Goal: Transaction & Acquisition: Subscribe to service/newsletter

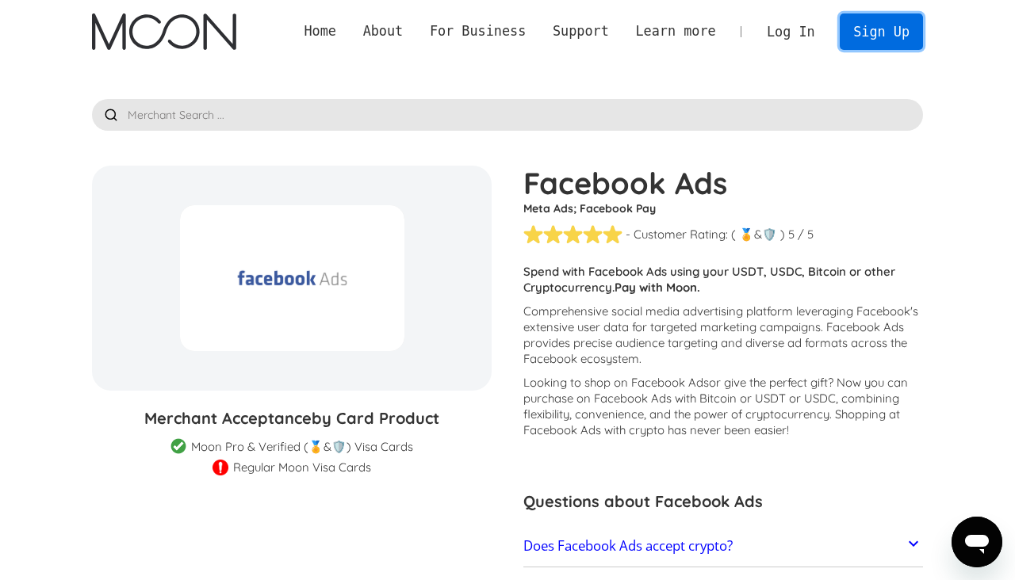
click at [867, 33] on link "Sign Up" at bounding box center [880, 31] width 82 height 36
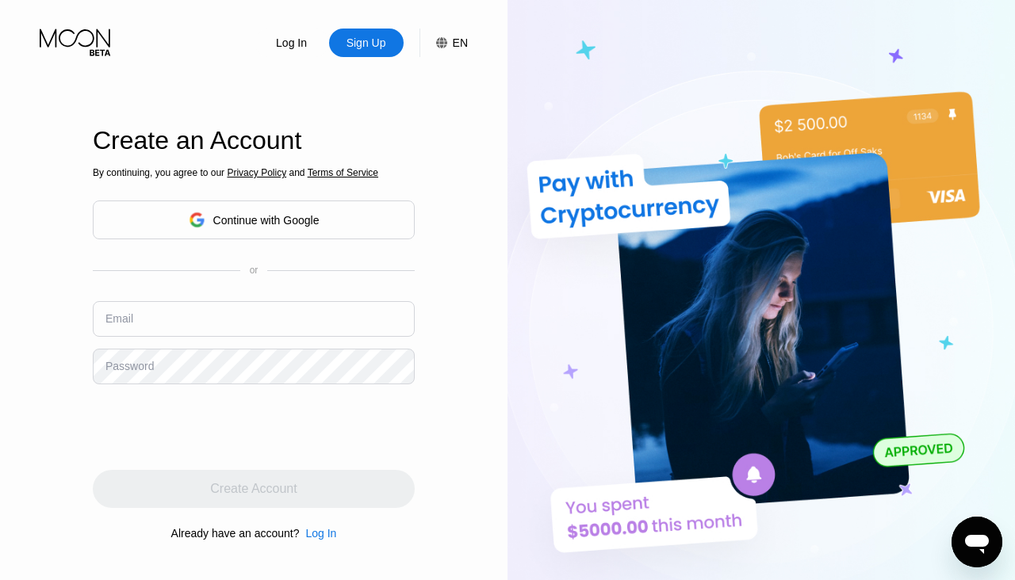
click at [262, 231] on div "Continue with Google" at bounding box center [254, 220] width 131 height 25
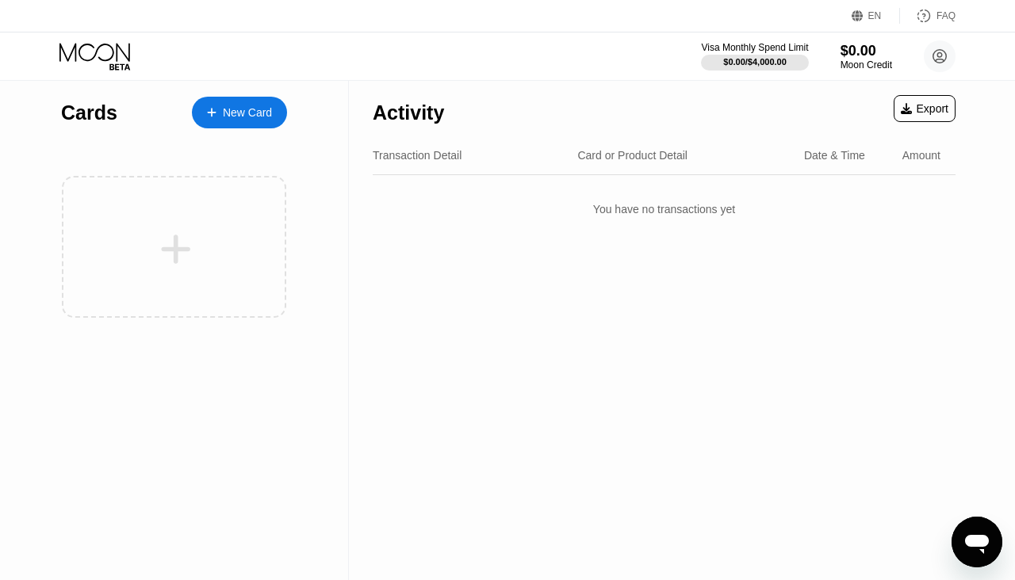
click at [239, 108] on div "New Card" at bounding box center [247, 112] width 49 height 13
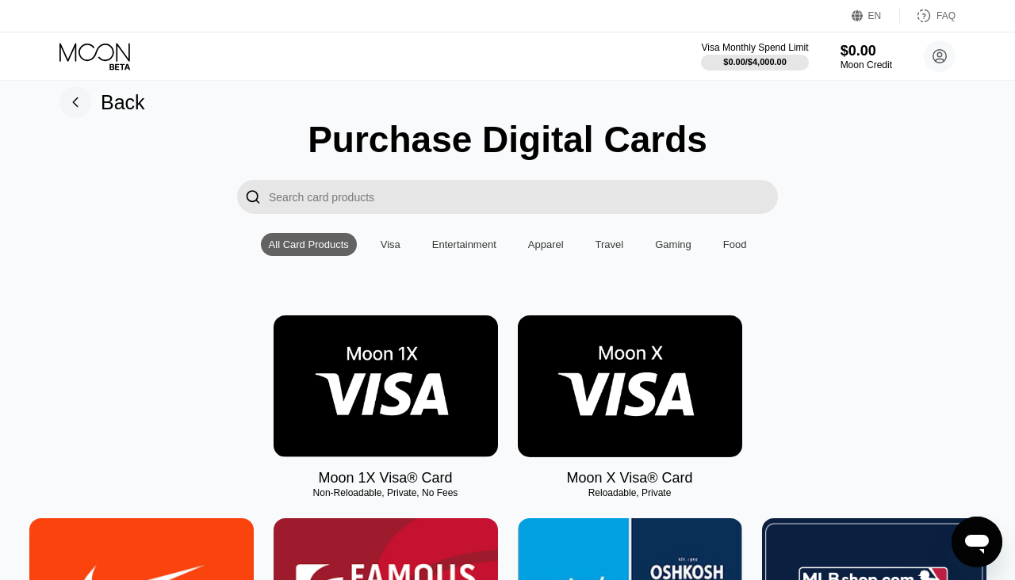
scroll to position [16, 0]
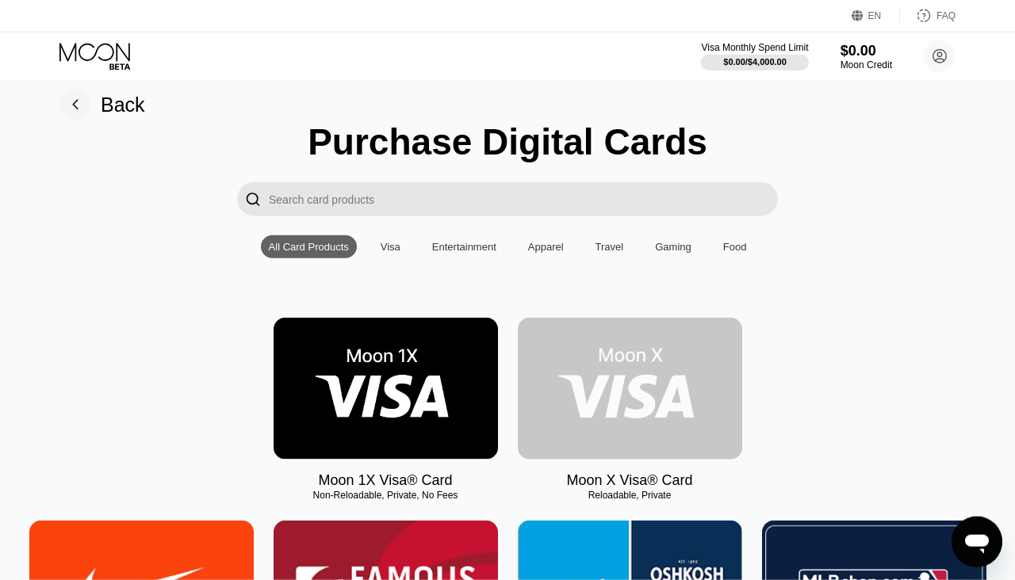
click at [596, 362] on img at bounding box center [630, 389] width 224 height 142
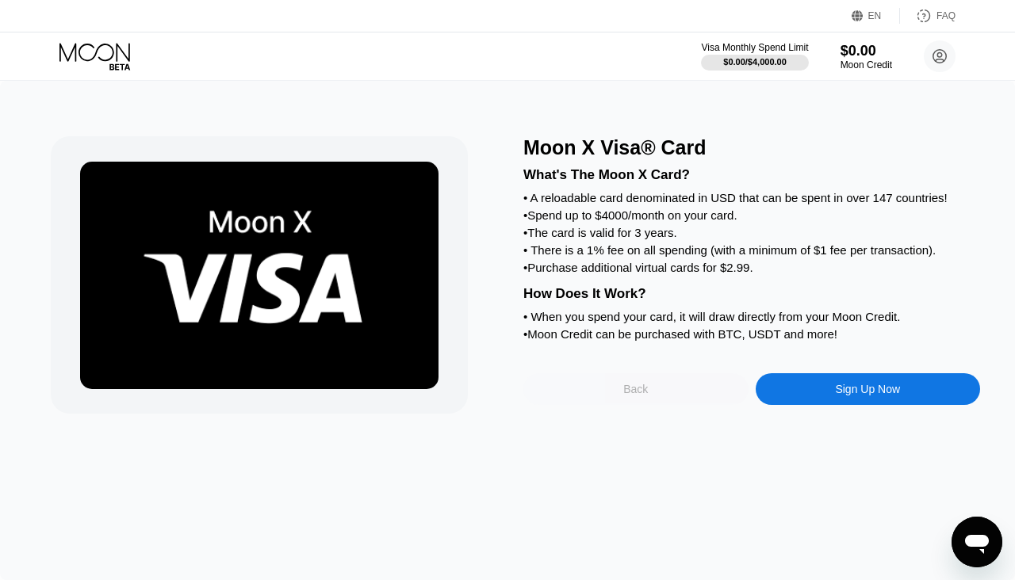
click at [639, 396] on div "Back" at bounding box center [635, 389] width 25 height 13
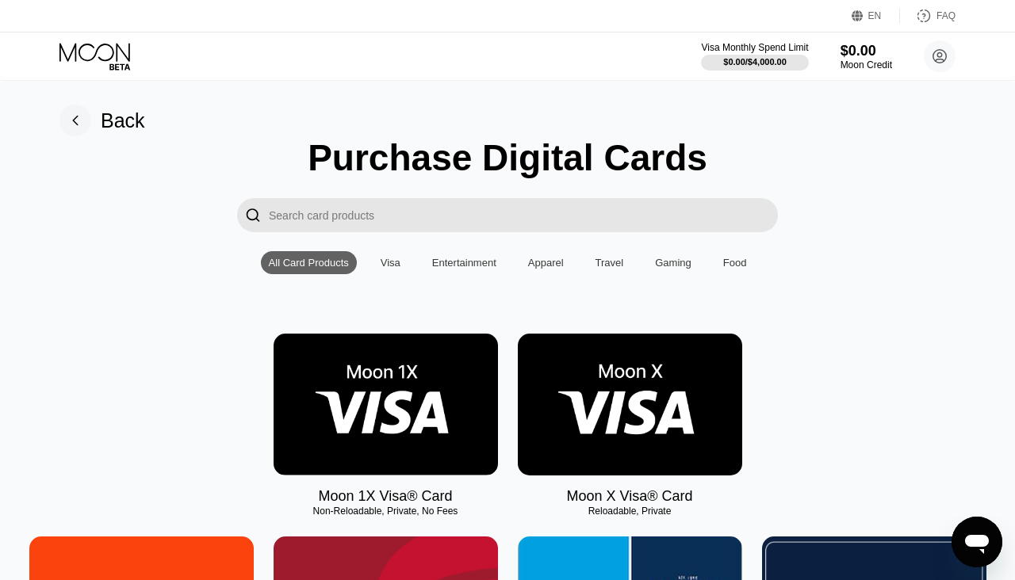
click at [436, 420] on img at bounding box center [385, 405] width 224 height 142
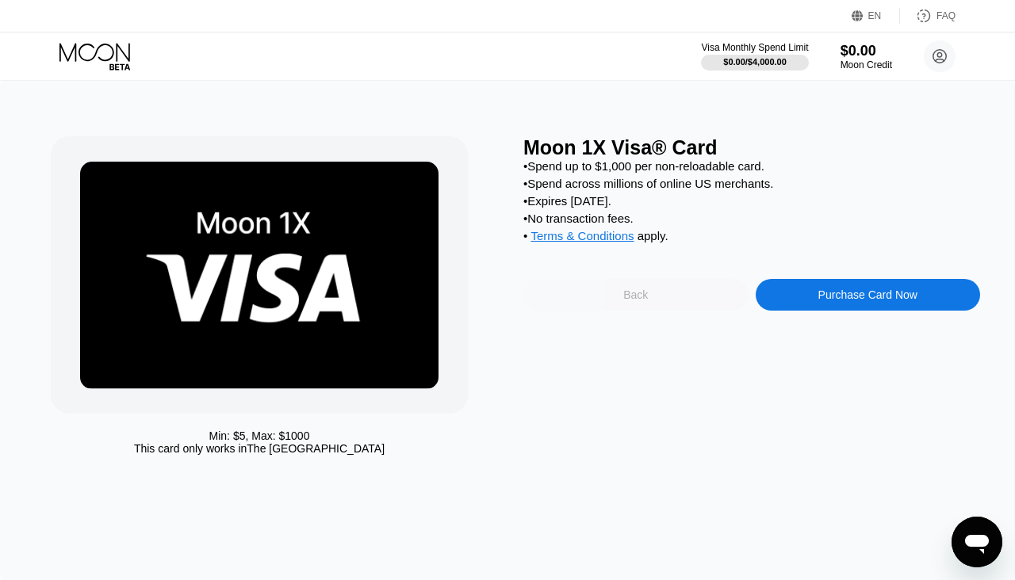
click at [648, 303] on div "Back" at bounding box center [635, 295] width 225 height 32
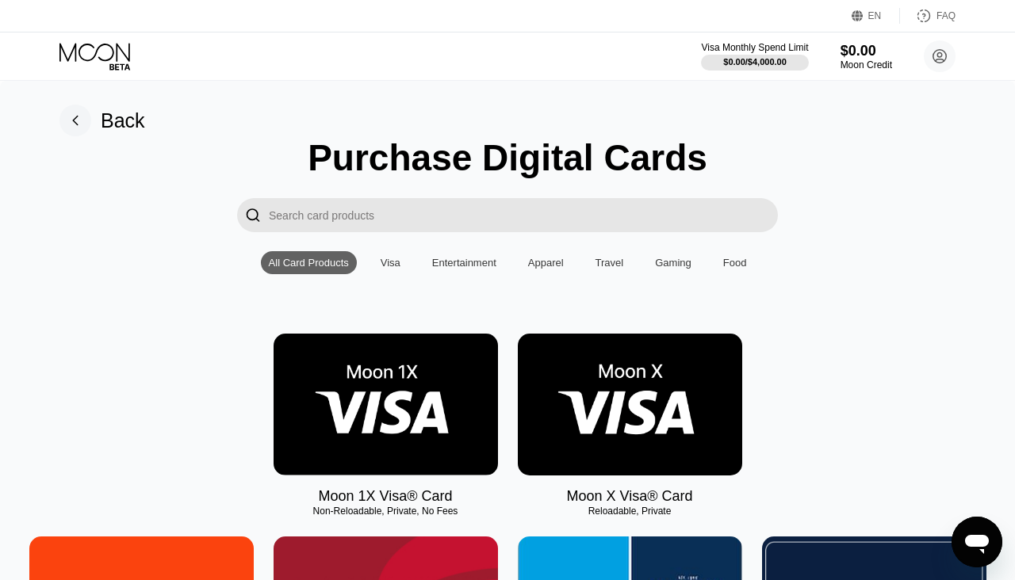
click at [632, 410] on img at bounding box center [630, 405] width 224 height 142
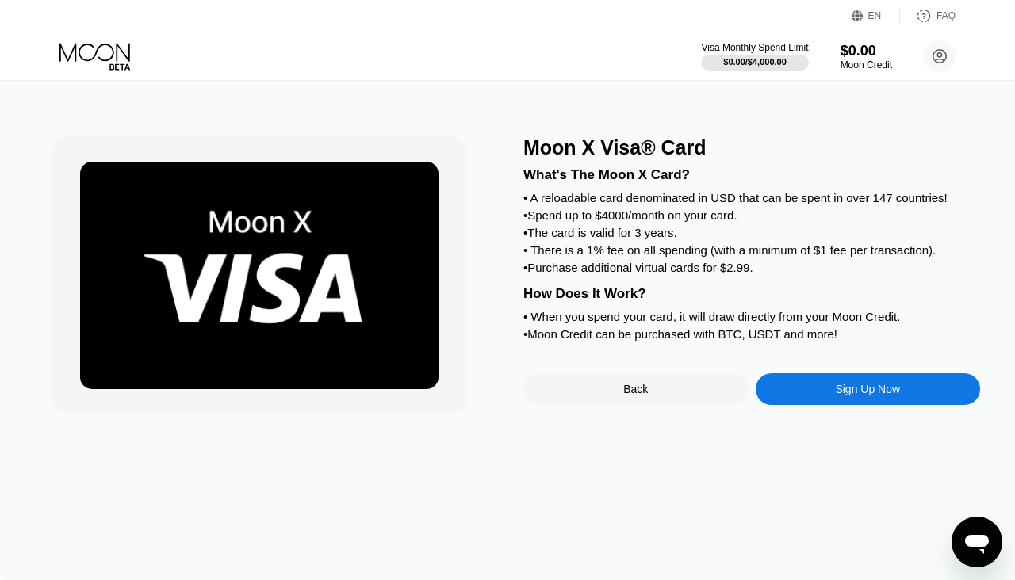
click at [848, 396] on div "Sign Up Now" at bounding box center [867, 389] width 65 height 13
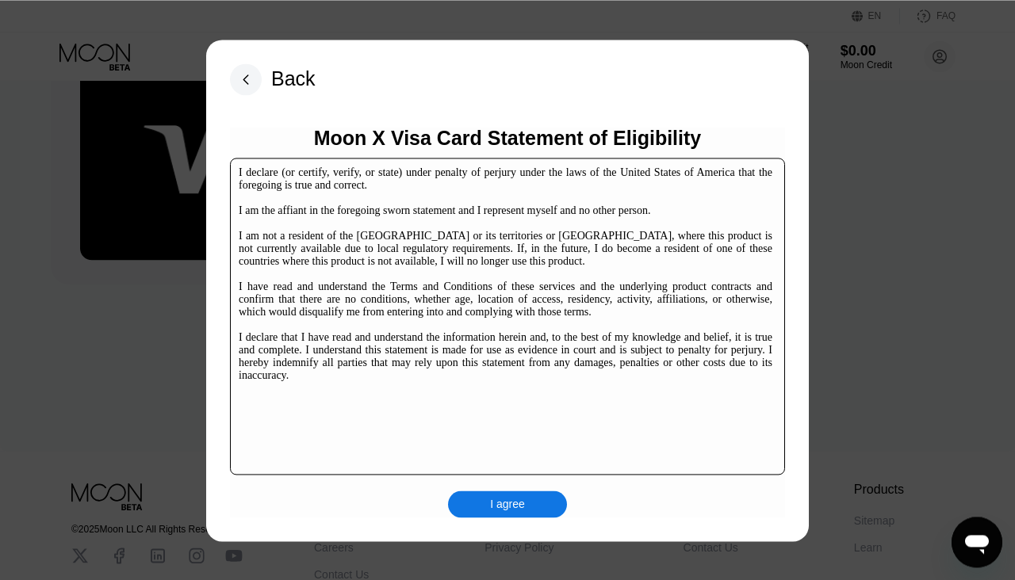
scroll to position [138, 0]
click at [511, 505] on div "I agree" at bounding box center [507, 504] width 35 height 14
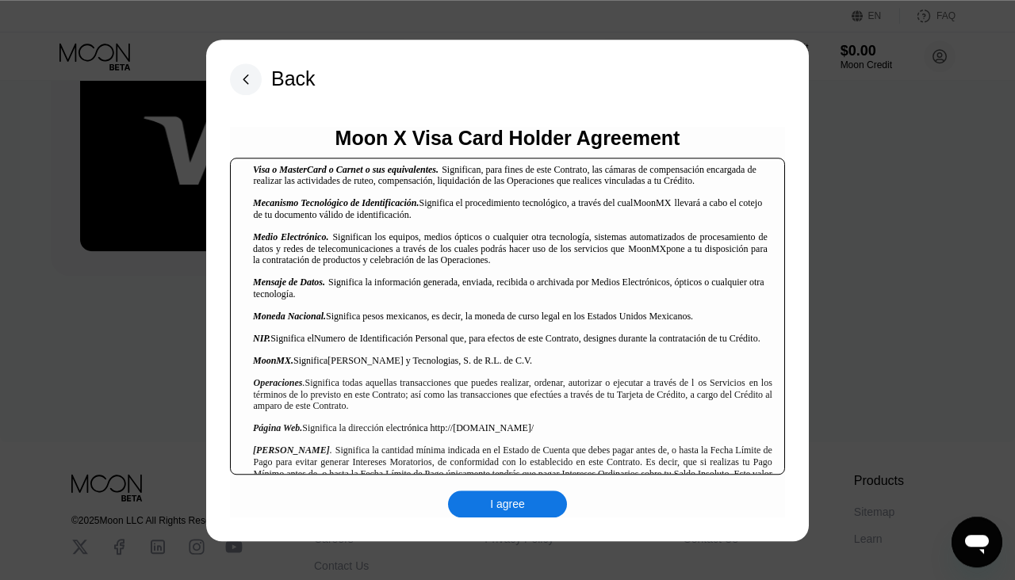
scroll to position [1331, 0]
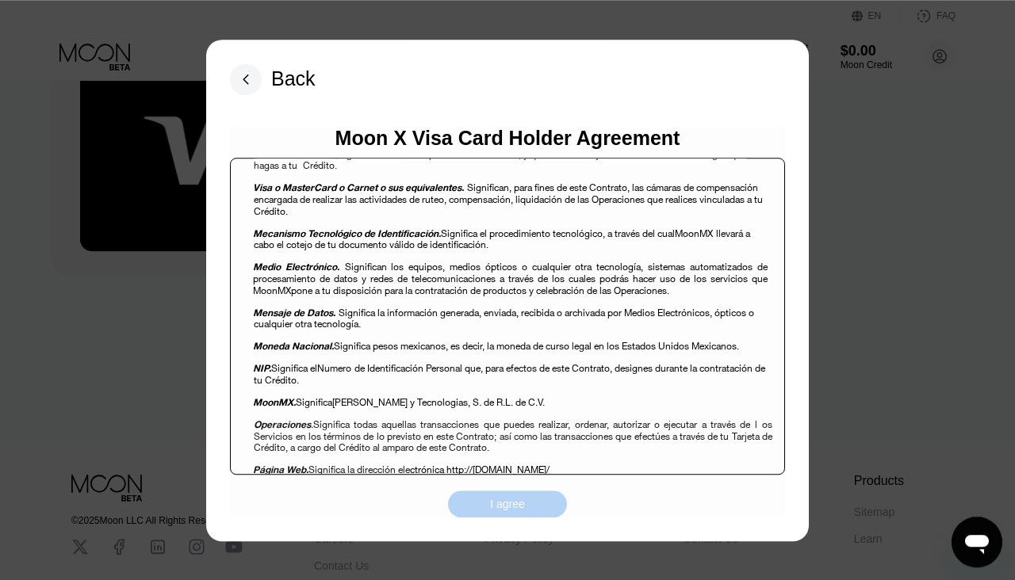
click at [519, 501] on div "I agree" at bounding box center [507, 504] width 35 height 14
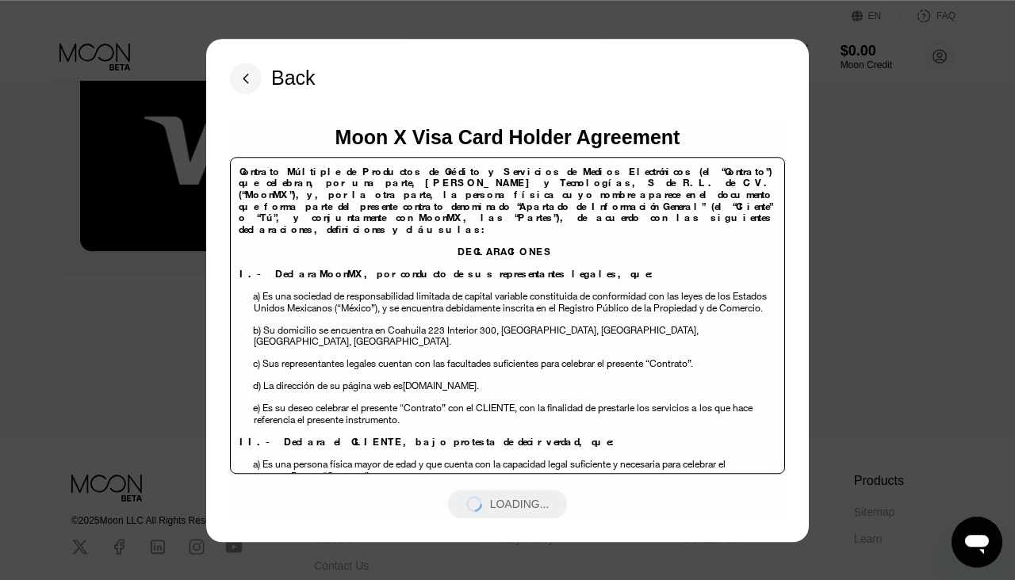
scroll to position [1331, 0]
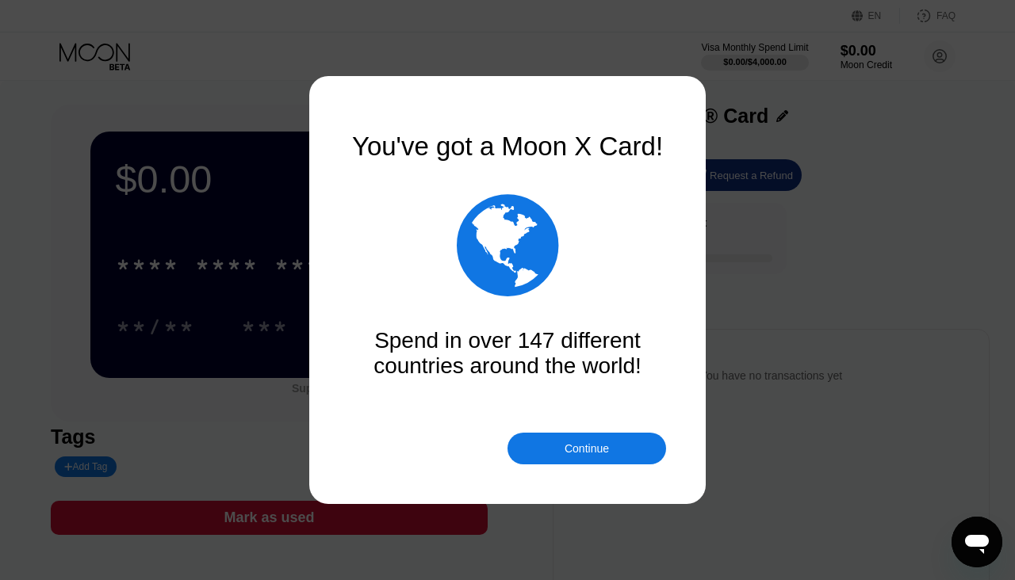
click at [565, 452] on div "Continue" at bounding box center [586, 448] width 44 height 13
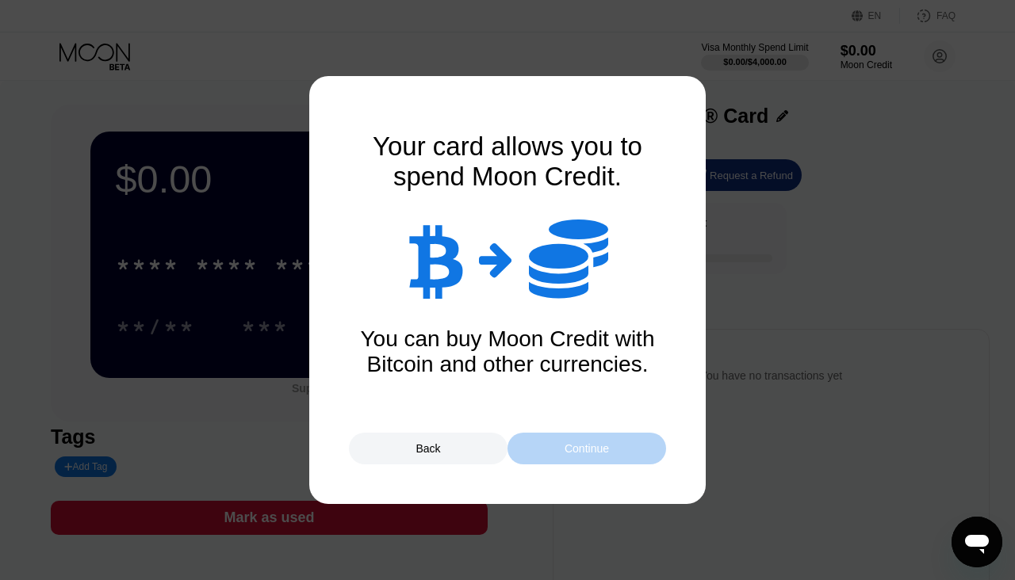
click at [565, 452] on div "Continue" at bounding box center [586, 448] width 44 height 13
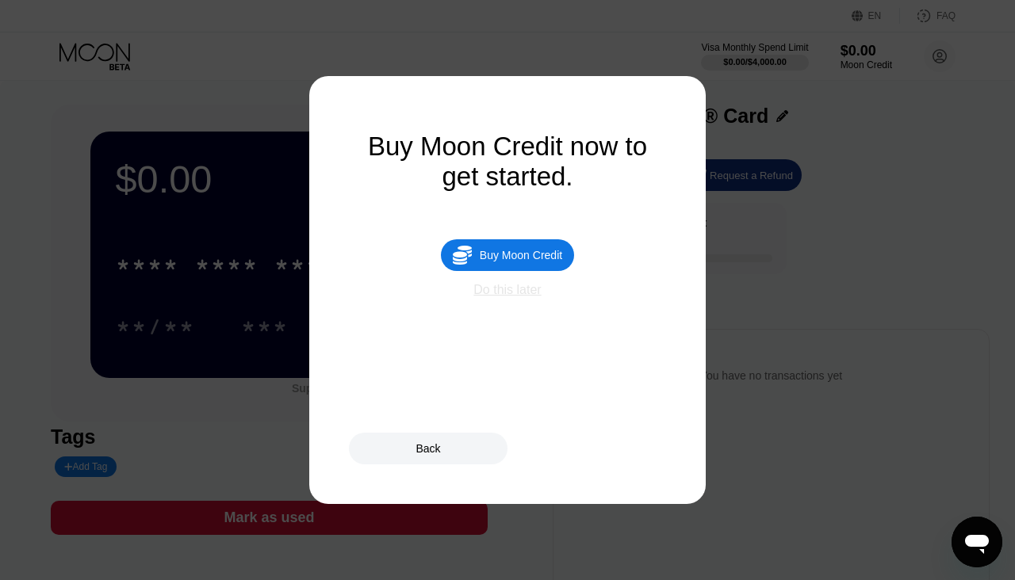
click at [519, 297] on div "Do this later" at bounding box center [506, 290] width 67 height 14
